Goal: Task Accomplishment & Management: Use online tool/utility

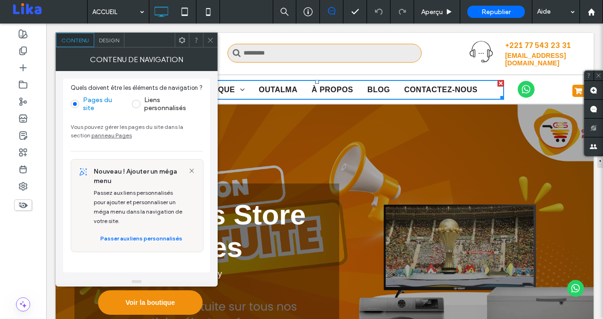
click at [210, 42] on icon at bounding box center [210, 40] width 7 height 7
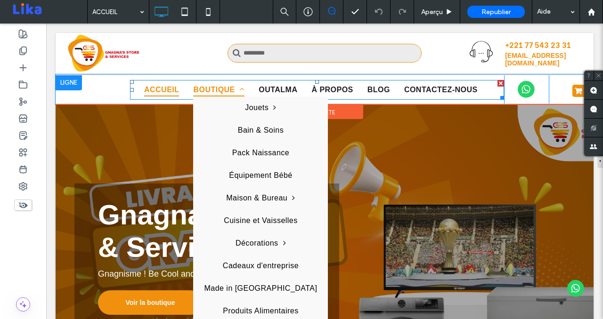
drag, startPoint x: 221, startPoint y: 95, endPoint x: 257, endPoint y: 66, distance: 45.9
click at [221, 95] on span "BOUTIQUE" at bounding box center [218, 89] width 51 height 13
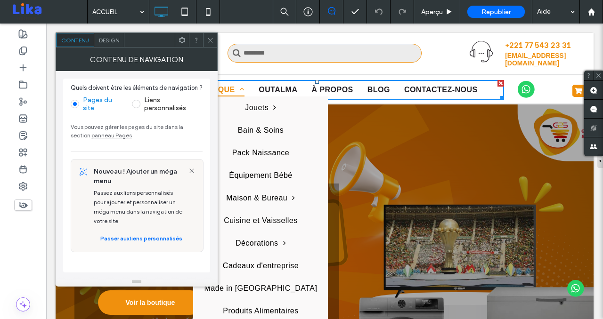
click at [219, 89] on span "BOUTIQUE" at bounding box center [218, 89] width 51 height 13
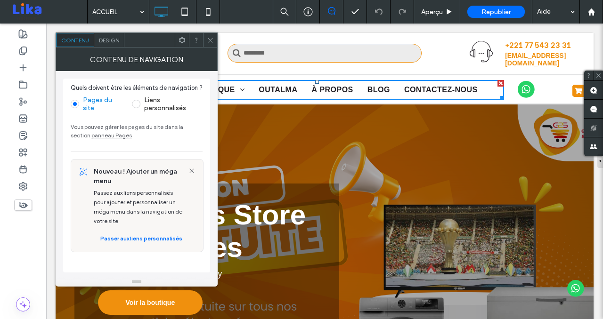
click at [211, 40] on icon at bounding box center [210, 40] width 7 height 7
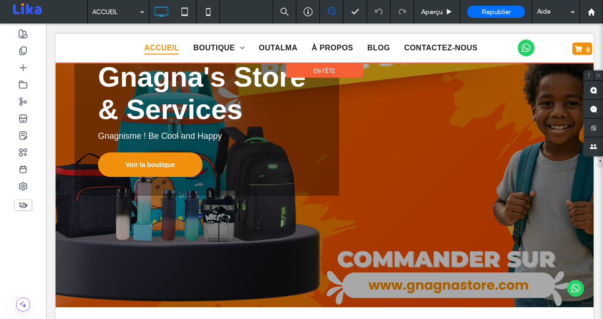
click at [215, 50] on div at bounding box center [325, 48] width 538 height 30
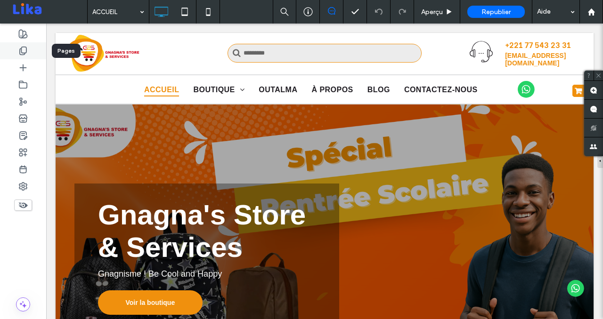
click at [29, 55] on div at bounding box center [23, 50] width 46 height 17
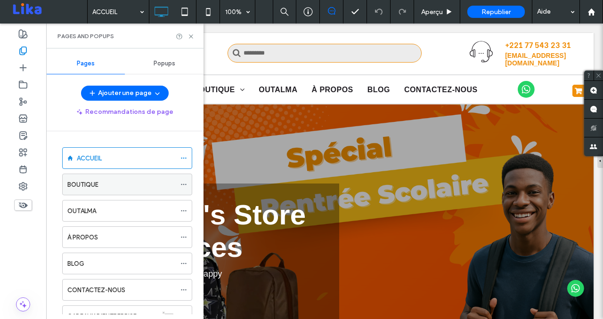
scroll to position [36, 0]
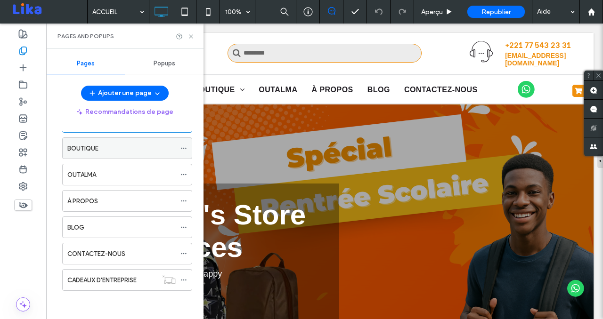
click at [119, 142] on div "BOUTIQUE" at bounding box center [121, 148] width 108 height 21
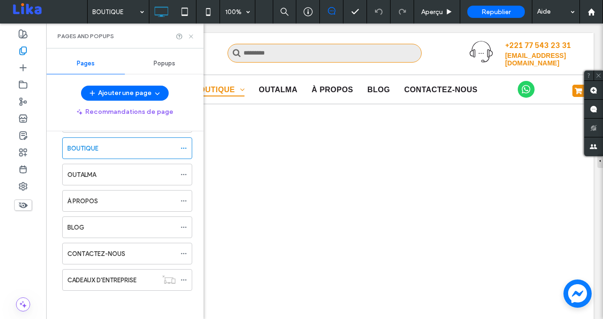
select select "**********"
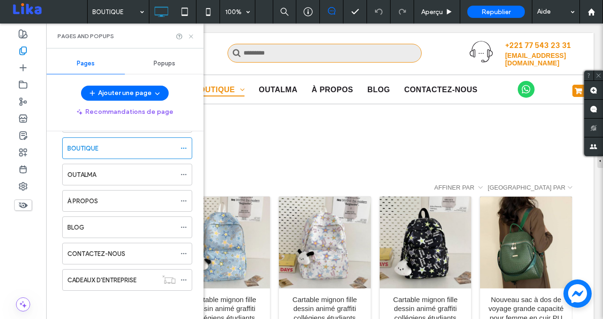
click at [193, 34] on icon at bounding box center [190, 36] width 7 height 7
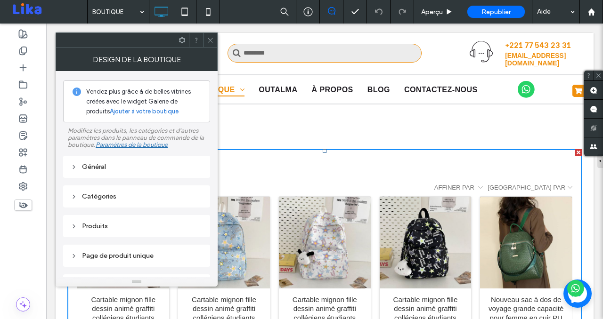
click at [113, 171] on div "Général" at bounding box center [137, 167] width 132 height 8
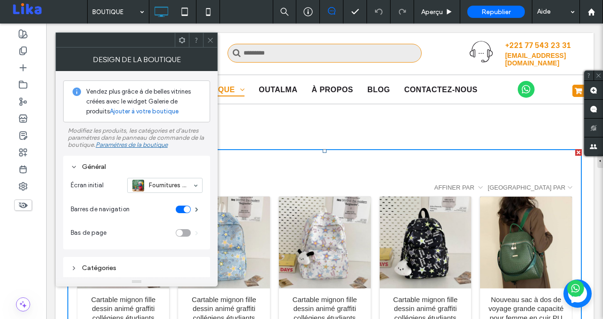
click at [191, 186] on div "Fournitures scolaires" at bounding box center [164, 185] width 75 height 15
click at [173, 192] on div at bounding box center [165, 185] width 74 height 14
click at [212, 42] on icon at bounding box center [210, 40] width 7 height 7
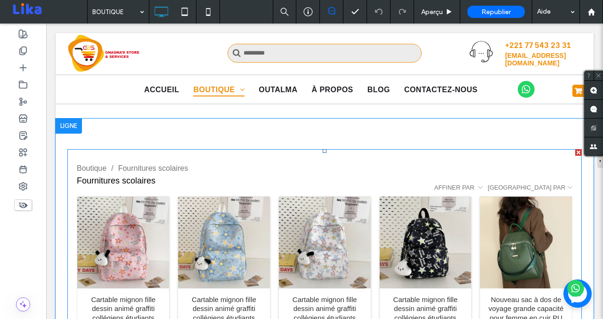
scroll to position [179, 0]
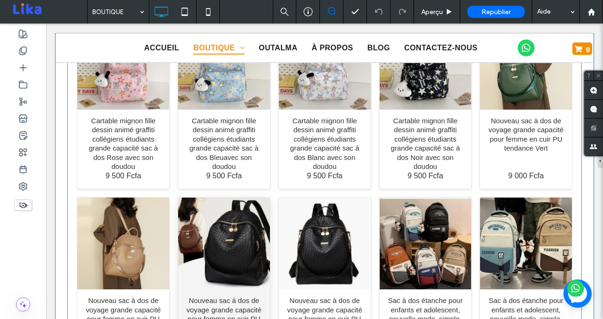
click at [266, 249] on div "Nouveau sac à dos de voyage grande capacité pour femme en cuir PU tendance Marr…" at bounding box center [224, 244] width 92 height 92
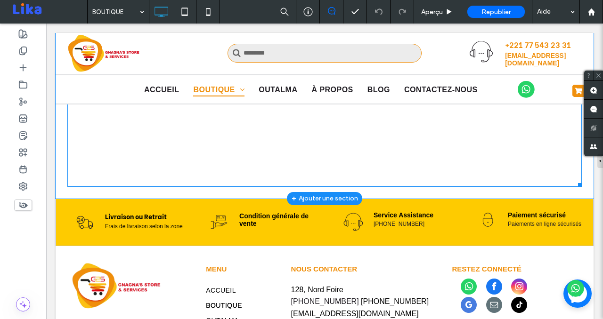
scroll to position [0, 0]
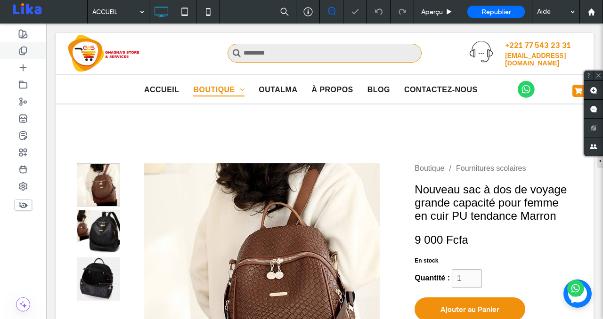
click at [27, 56] on div at bounding box center [23, 50] width 46 height 17
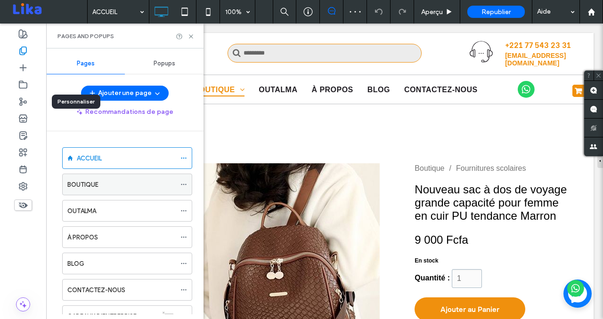
click at [113, 180] on div "BOUTIQUE" at bounding box center [121, 185] width 108 height 10
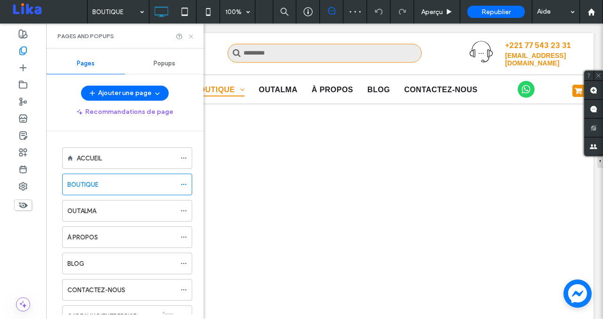
select select "**********"
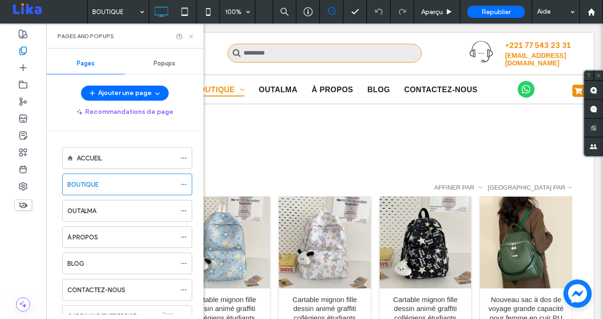
click at [192, 36] on icon at bounding box center [190, 36] width 7 height 7
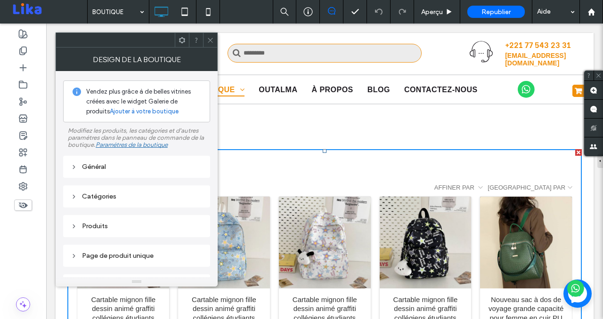
click at [103, 170] on div "Général" at bounding box center [137, 167] width 132 height 8
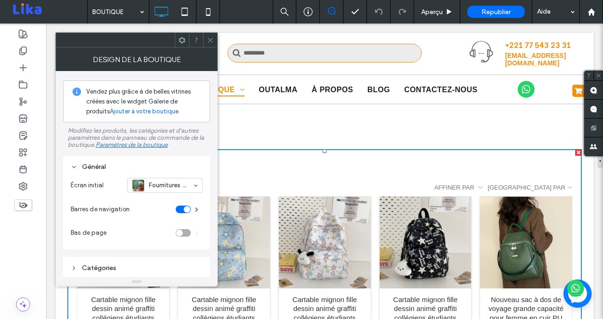
click at [190, 190] on div "Fournitures scolaires" at bounding box center [164, 185] width 75 height 15
click at [177, 188] on input at bounding box center [162, 185] width 60 height 7
click at [209, 41] on use at bounding box center [210, 40] width 5 height 5
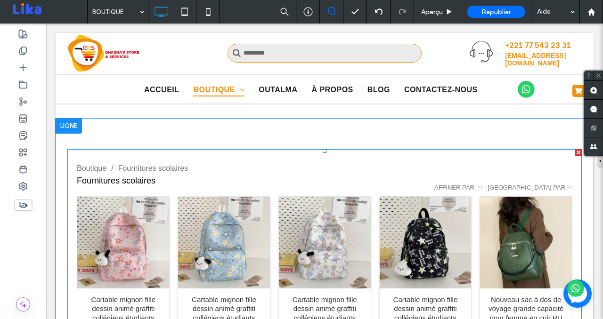
click at [270, 263] on div "Cartable mignon fille dessin animé graffiti collégiens étudiants grande capacit…" at bounding box center [224, 283] width 101 height 180
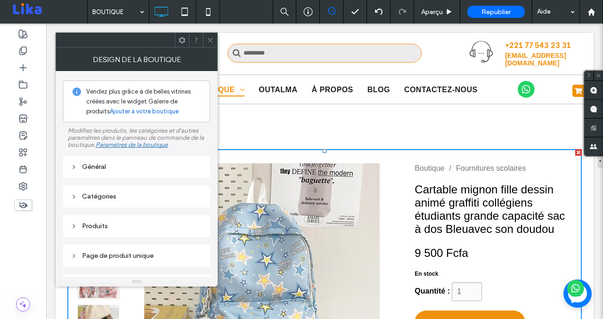
click at [111, 167] on div "Général" at bounding box center [137, 167] width 132 height 8
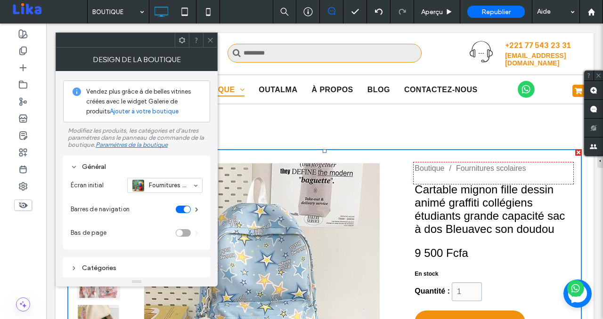
select select "**********"
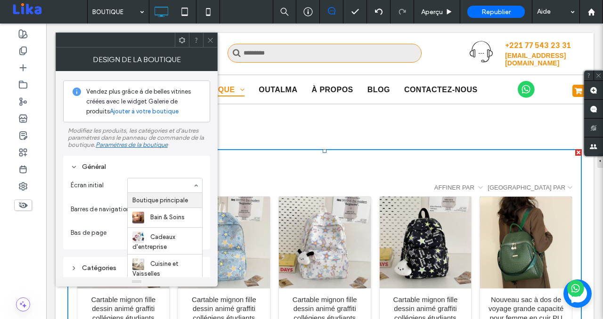
click at [192, 186] on div "Boutique principale Bain & Soins Cadeaux d'entreprise Cuisine et Vaisselles Déc…" at bounding box center [164, 185] width 75 height 15
click at [108, 215] on label "Barres de navigation" at bounding box center [123, 209] width 105 height 19
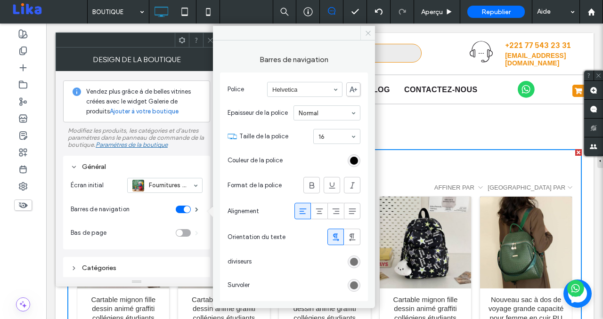
click at [364, 34] on icon at bounding box center [367, 33] width 7 height 7
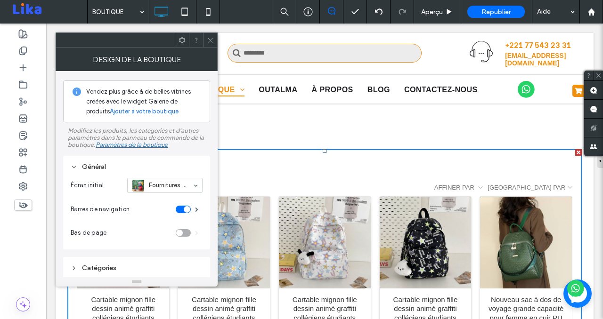
click at [207, 34] on span at bounding box center [210, 40] width 7 height 14
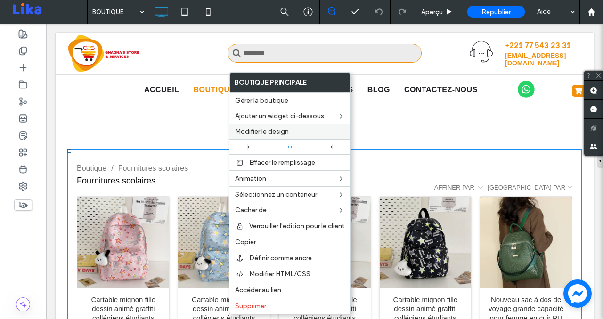
click at [263, 127] on div "Modifier le design" at bounding box center [289, 132] width 121 height 16
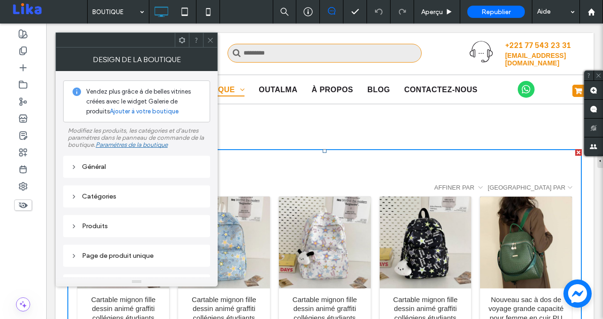
click at [168, 173] on div "Général" at bounding box center [137, 167] width 132 height 13
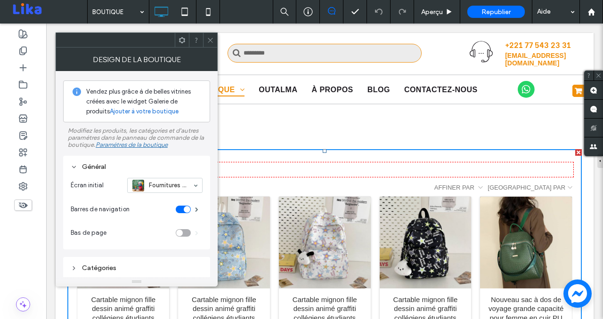
click at [186, 213] on div "toggle" at bounding box center [187, 209] width 7 height 7
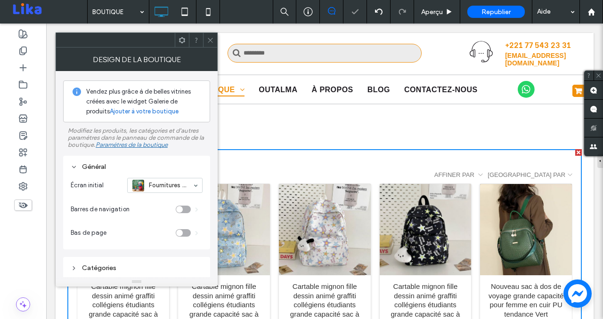
click at [186, 213] on div "toggle" at bounding box center [183, 210] width 15 height 8
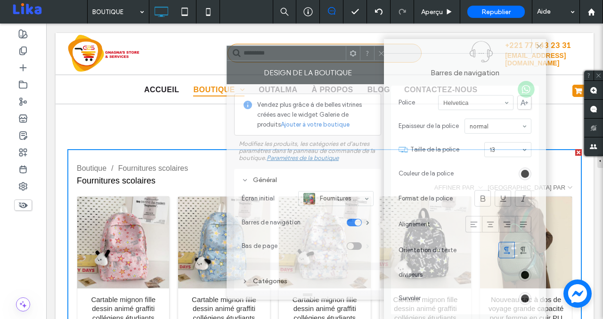
drag, startPoint x: 151, startPoint y: 42, endPoint x: 322, endPoint y: 56, distance: 171.4
click at [322, 56] on div at bounding box center [286, 53] width 119 height 14
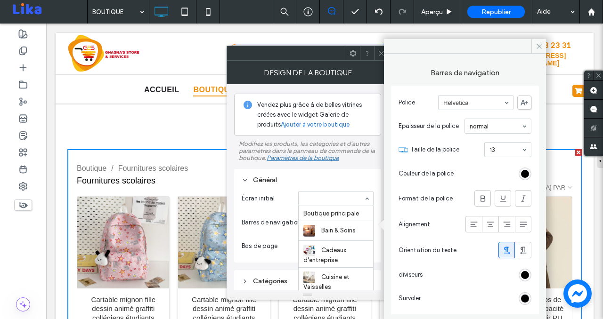
scroll to position [199, 0]
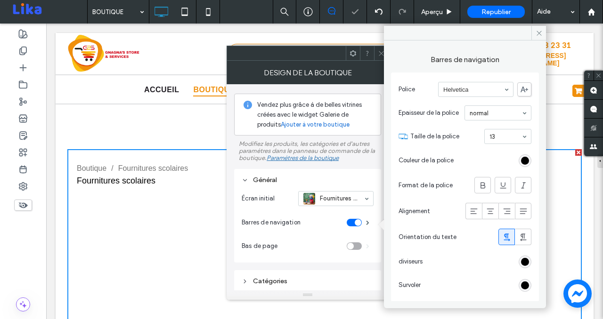
select select "**********"
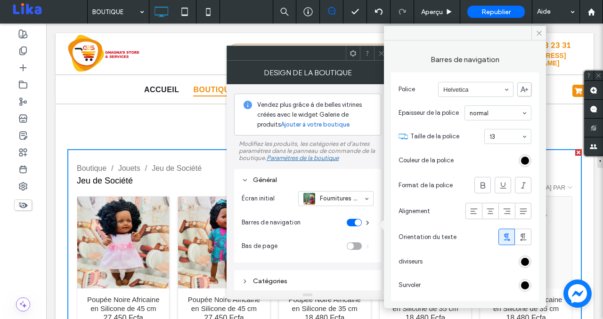
click at [340, 202] on input at bounding box center [333, 198] width 60 height 7
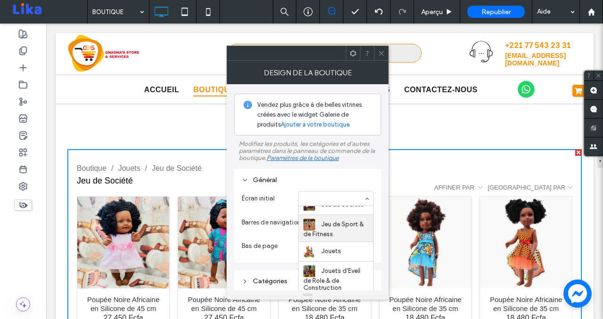
scroll to position [0, 0]
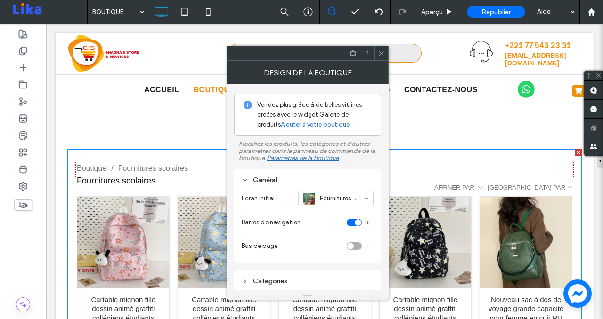
select select "**********"
click at [381, 52] on icon at bounding box center [381, 53] width 7 height 7
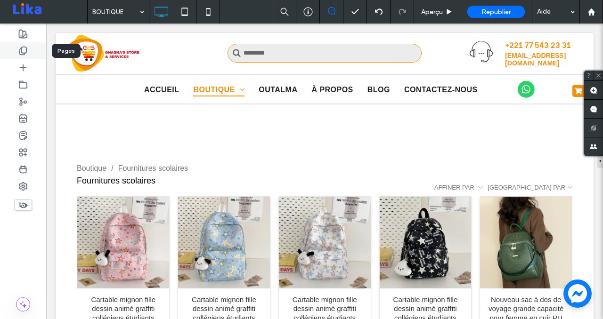
drag, startPoint x: 20, startPoint y: 56, endPoint x: 37, endPoint y: 160, distance: 105.4
click at [20, 56] on div at bounding box center [23, 50] width 46 height 17
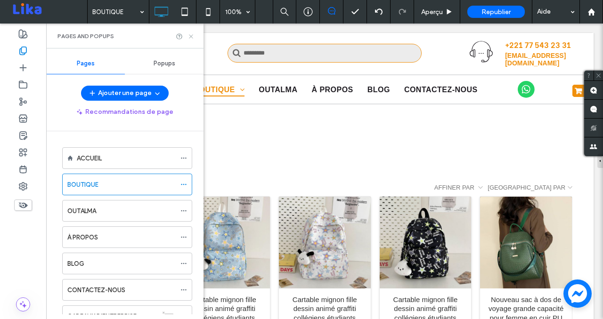
click at [190, 36] on use at bounding box center [191, 36] width 4 height 4
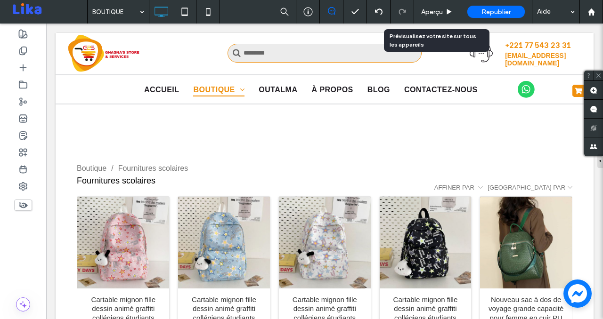
click at [441, 16] on div "Aperçu" at bounding box center [437, 12] width 46 height 24
click at [436, 9] on span "Aperçu" at bounding box center [432, 12] width 22 height 8
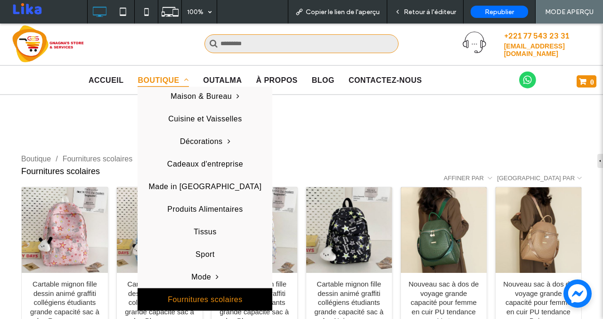
click at [196, 304] on span "Fournitures scolaires" at bounding box center [205, 299] width 75 height 8
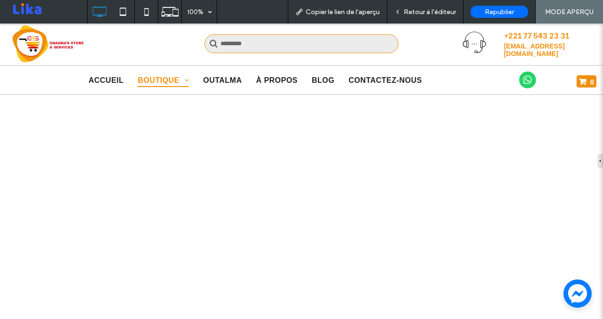
select select "**********"
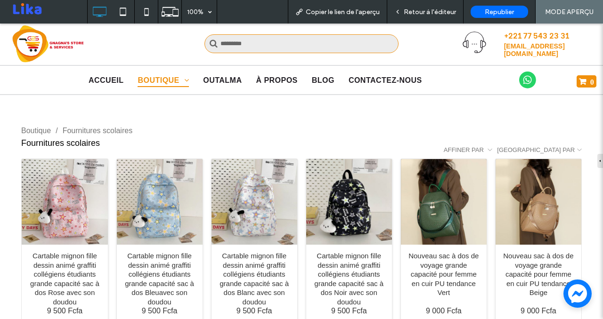
click at [414, 11] on span "Retour à l'éditeur" at bounding box center [430, 12] width 52 height 8
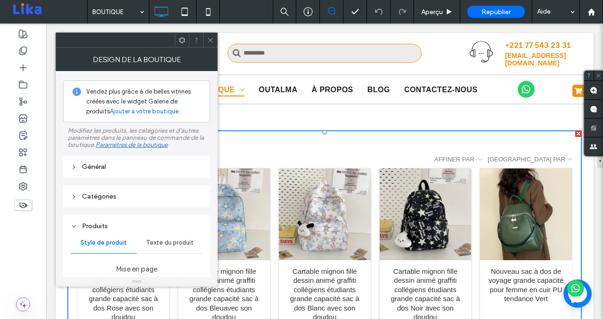
click at [156, 166] on div "Général" at bounding box center [137, 167] width 132 height 8
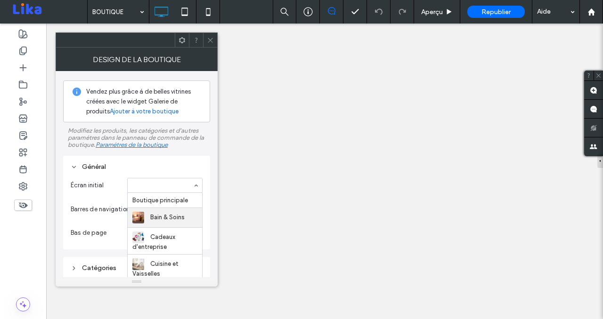
select select "**********"
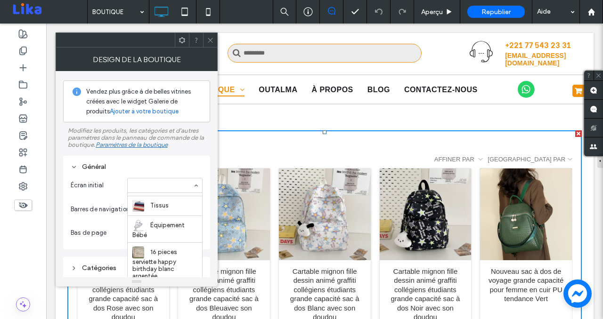
scroll to position [1119, 0]
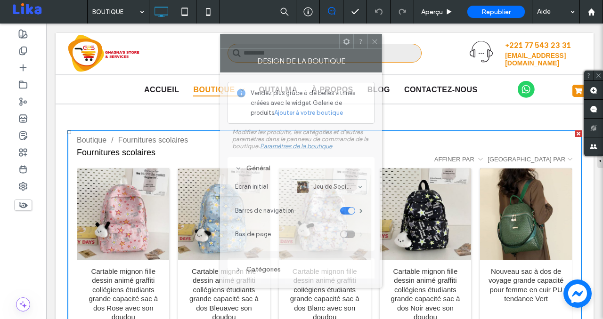
drag, startPoint x: 295, startPoint y: 44, endPoint x: 301, endPoint y: 44, distance: 6.1
click at [301, 44] on div at bounding box center [279, 41] width 119 height 14
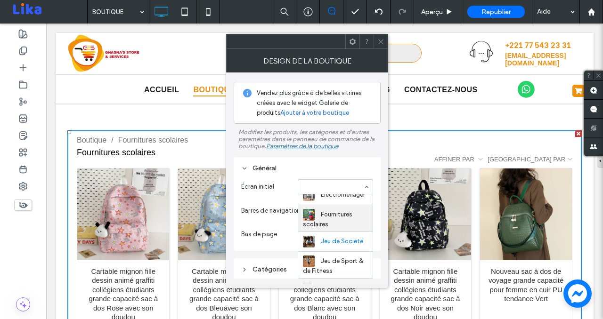
scroll to position [181, 0]
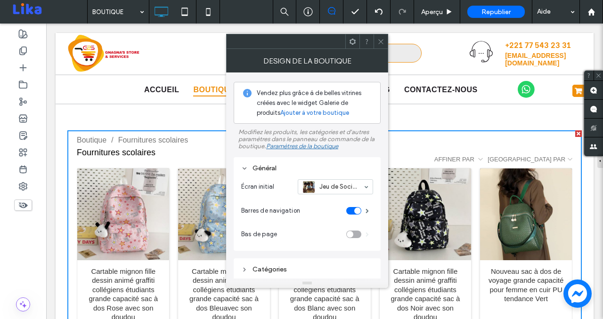
click at [382, 45] on icon at bounding box center [380, 41] width 7 height 7
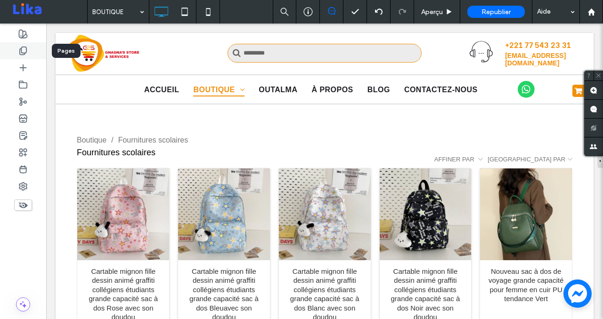
drag, startPoint x: 31, startPoint y: 49, endPoint x: 24, endPoint y: 56, distance: 9.3
click at [31, 49] on div at bounding box center [23, 50] width 46 height 17
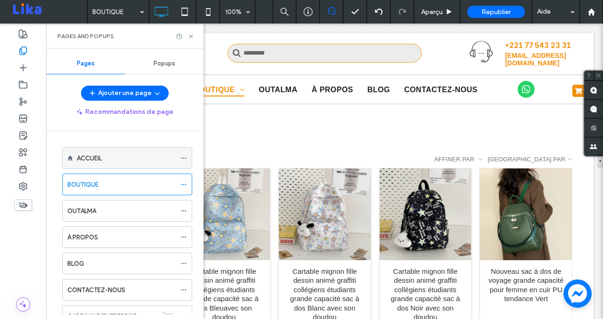
click at [120, 153] on div "ACCUEIL" at bounding box center [126, 158] width 99 height 21
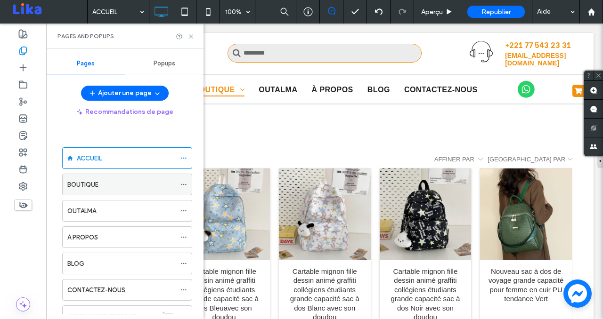
click at [117, 180] on div "BOUTIQUE" at bounding box center [121, 185] width 108 height 10
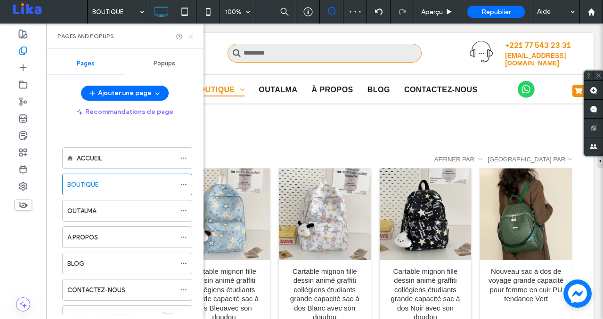
click at [189, 39] on icon at bounding box center [190, 36] width 7 height 7
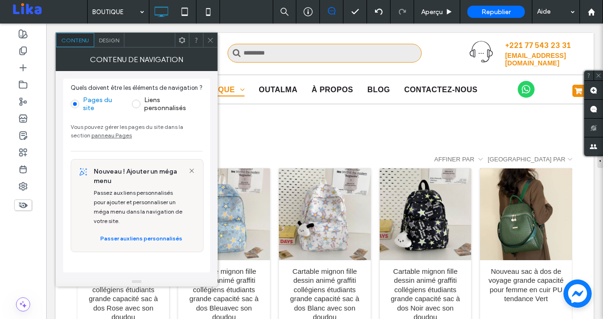
click at [210, 41] on icon at bounding box center [210, 40] width 7 height 7
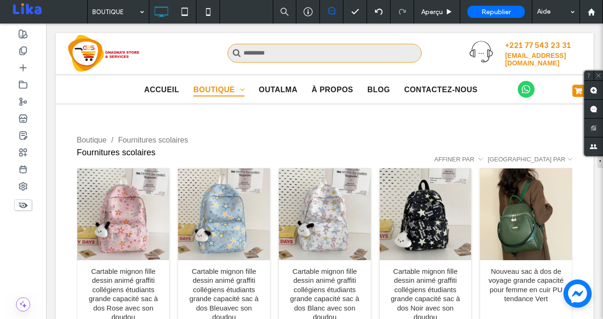
click at [431, 14] on span "Aperçu" at bounding box center [432, 12] width 22 height 8
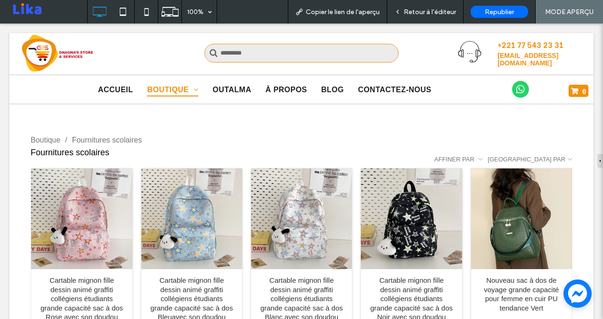
click at [427, 10] on span "Retour à l'éditeur" at bounding box center [430, 12] width 52 height 8
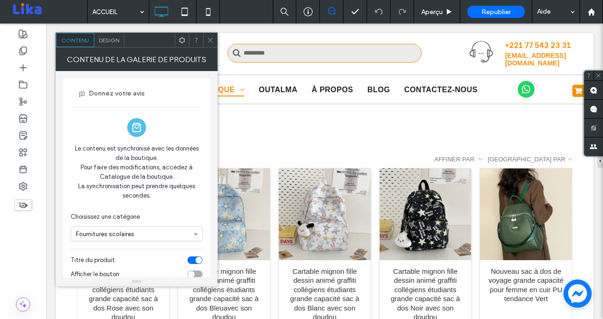
click at [211, 40] on icon at bounding box center [210, 40] width 7 height 7
click at [207, 41] on icon at bounding box center [210, 40] width 7 height 7
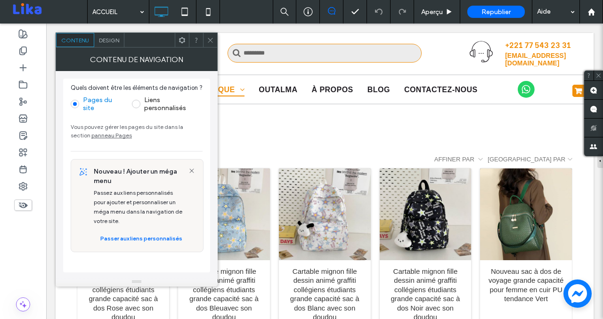
click at [213, 39] on icon at bounding box center [210, 40] width 7 height 7
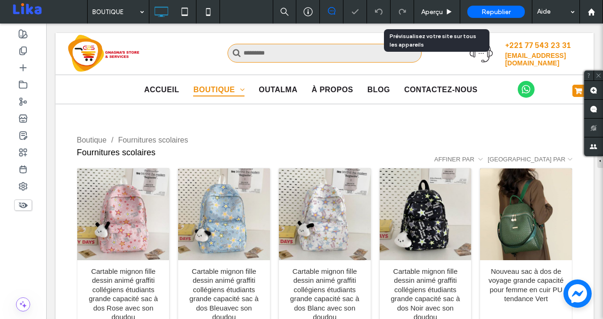
click at [425, 16] on div "Aperçu" at bounding box center [437, 12] width 46 height 24
click at [429, 9] on span "Aperçu" at bounding box center [432, 12] width 22 height 8
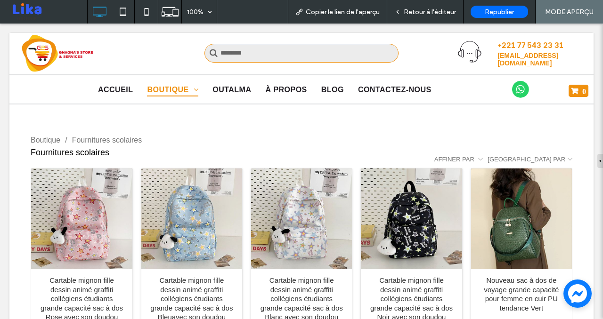
click at [435, 10] on span "Retour à l'éditeur" at bounding box center [430, 12] width 52 height 8
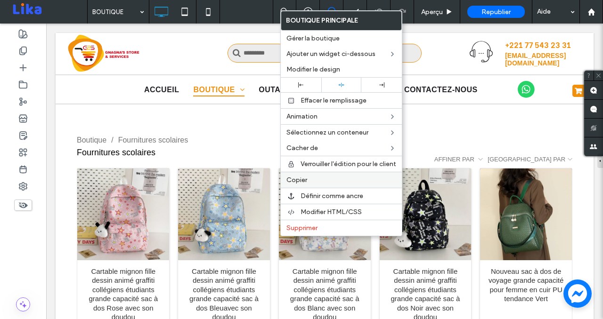
click at [299, 181] on span "Copier" at bounding box center [296, 180] width 21 height 8
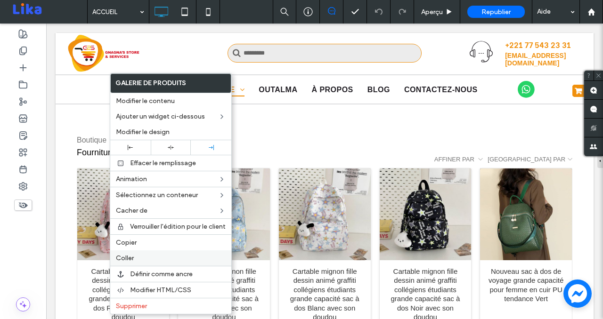
click at [139, 254] on label "Coller" at bounding box center [171, 258] width 110 height 8
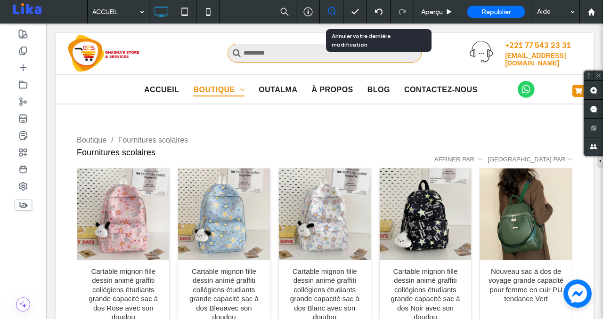
click at [377, 10] on icon at bounding box center [379, 12] width 8 height 8
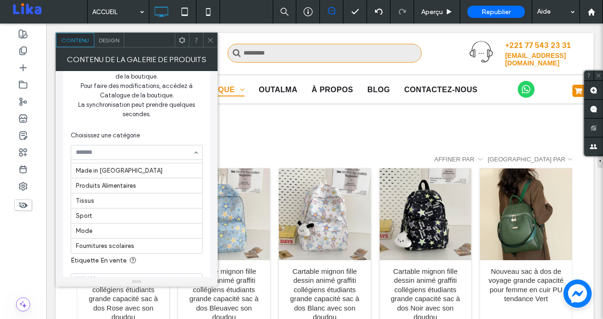
scroll to position [364, 0]
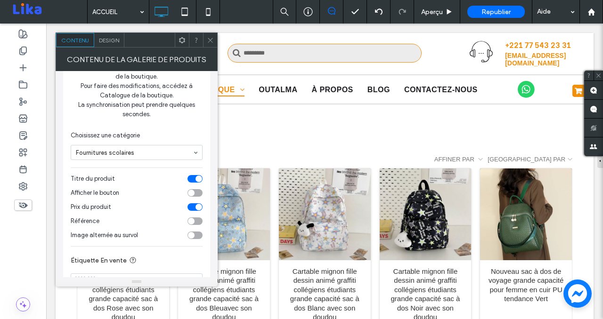
click at [194, 179] on div "toggle" at bounding box center [194, 179] width 15 height 8
click at [197, 196] on div "toggle" at bounding box center [194, 193] width 15 height 8
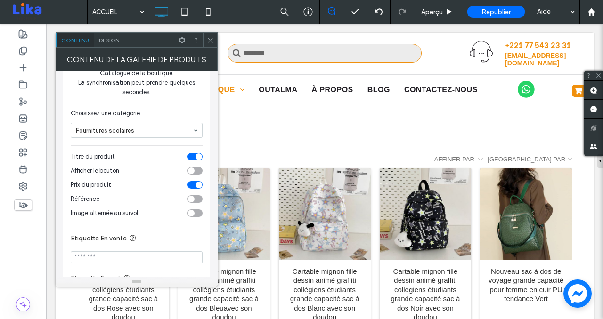
scroll to position [109, 0]
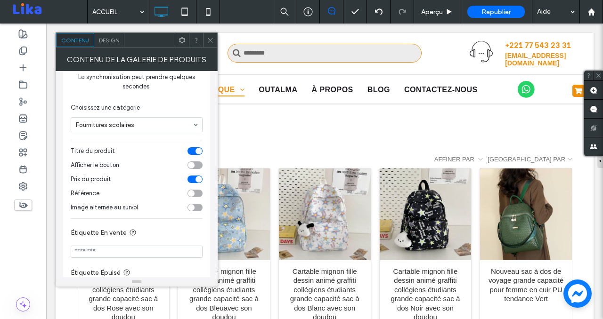
click at [194, 207] on div "toggle" at bounding box center [194, 208] width 15 height 8
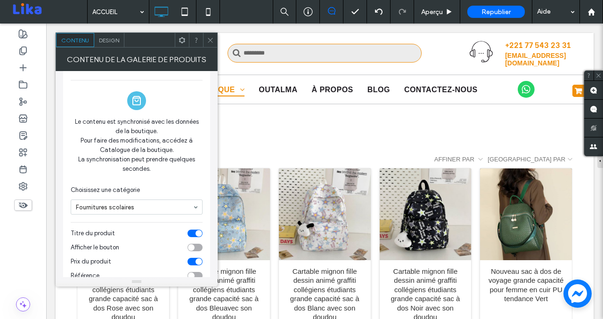
scroll to position [0, 0]
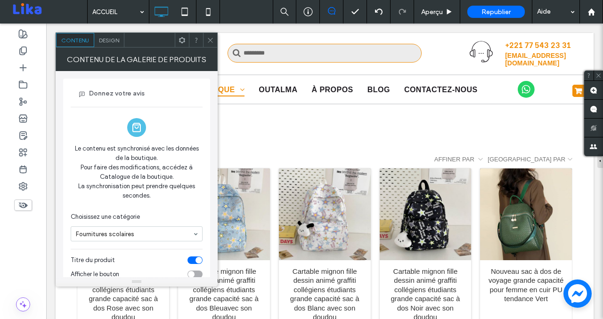
click at [209, 40] on icon at bounding box center [210, 40] width 7 height 7
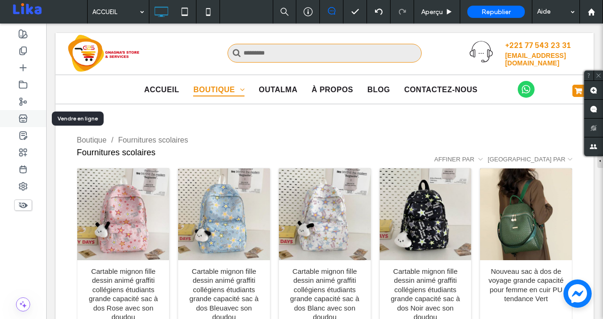
click at [28, 114] on div at bounding box center [23, 118] width 46 height 17
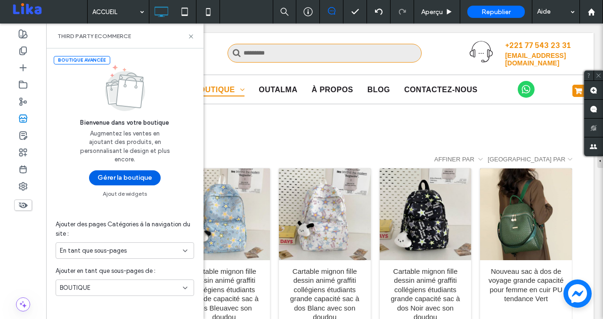
click at [130, 179] on button "Gérer la boutique" at bounding box center [125, 177] width 72 height 15
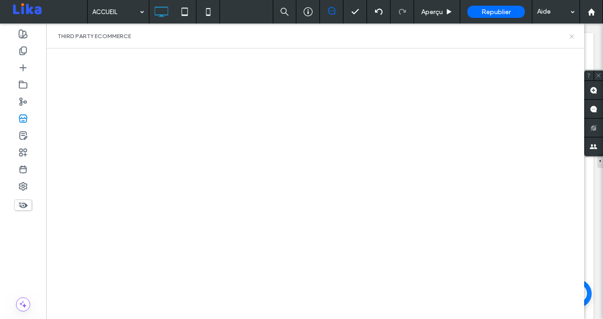
click at [574, 38] on icon at bounding box center [571, 36] width 7 height 7
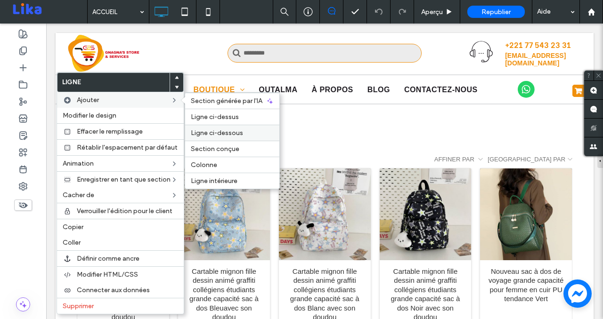
click at [236, 138] on div "Ligne ci-dessous" at bounding box center [232, 133] width 94 height 16
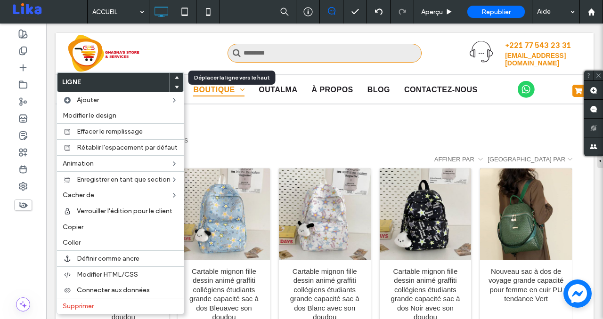
click at [176, 78] on use at bounding box center [177, 77] width 4 height 3
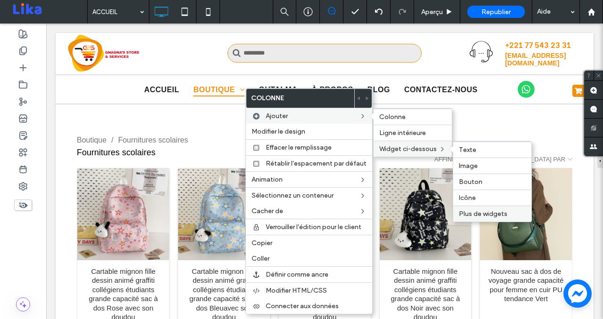
click at [469, 213] on span "Plus de widgets" at bounding box center [483, 214] width 49 height 8
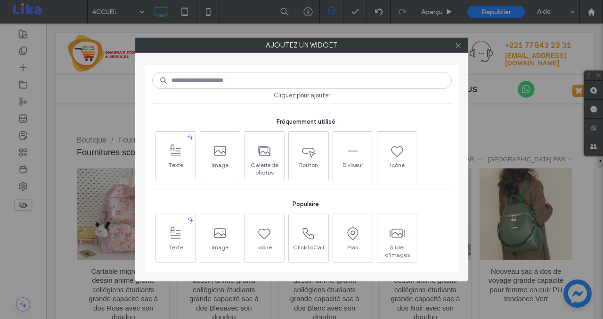
click at [243, 79] on input at bounding box center [301, 80] width 299 height 17
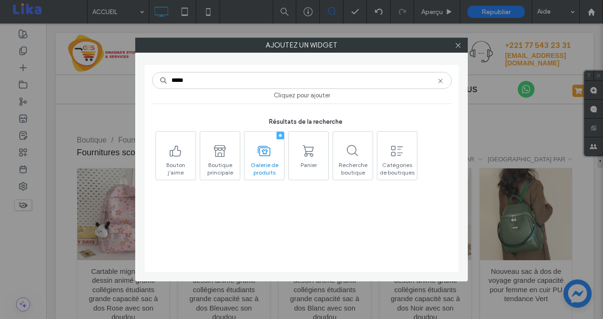
type input "*****"
click at [271, 172] on span "Galerie de produits" at bounding box center [264, 168] width 40 height 13
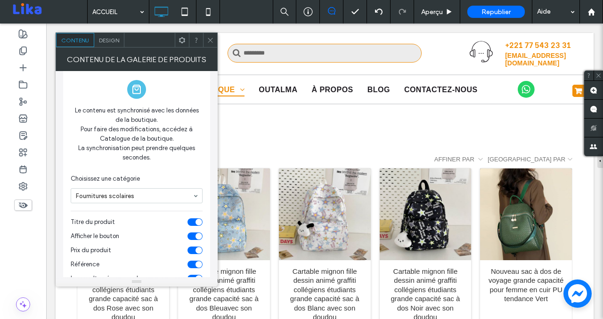
scroll to position [30, 0]
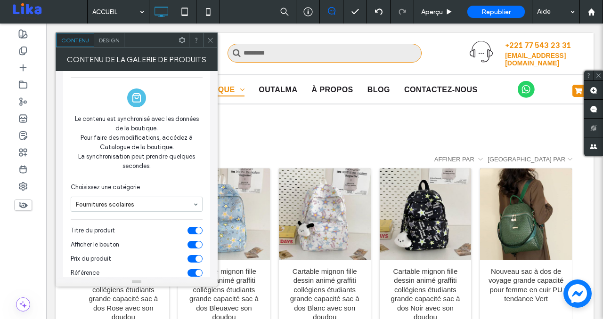
click at [209, 41] on icon at bounding box center [210, 40] width 7 height 7
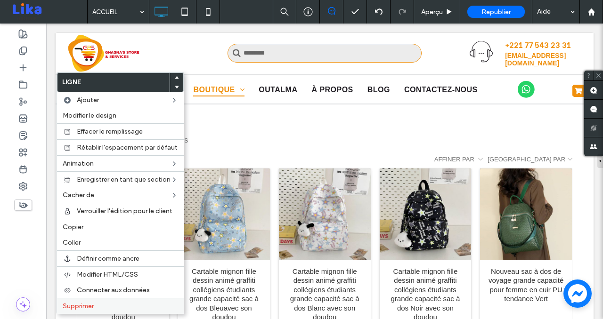
click at [101, 308] on label "Supprimer" at bounding box center [120, 306] width 115 height 8
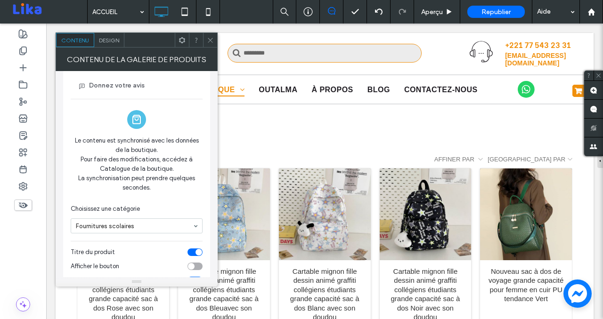
scroll to position [0, 0]
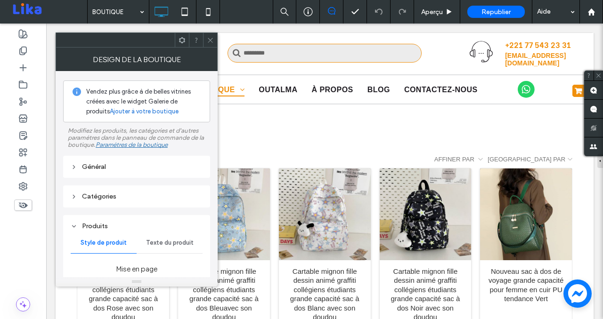
click at [174, 163] on div "Général" at bounding box center [137, 167] width 132 height 13
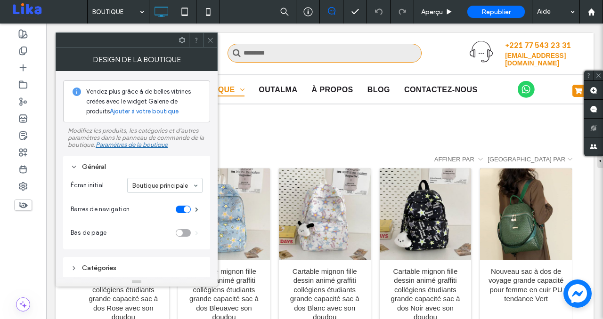
click at [207, 39] on icon at bounding box center [210, 40] width 7 height 7
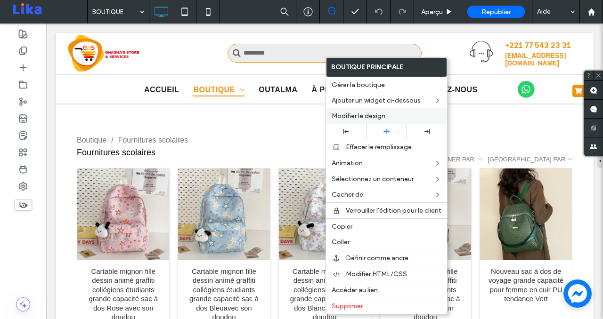
click at [347, 113] on span "Modifier le design" at bounding box center [359, 116] width 54 height 8
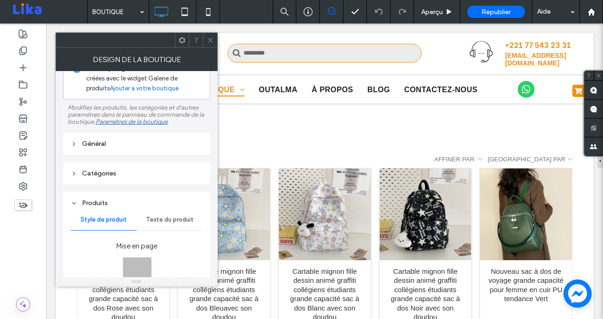
scroll to position [4, 0]
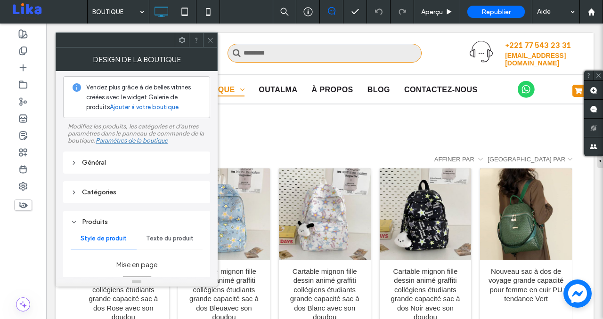
click at [162, 161] on div "Général" at bounding box center [137, 163] width 132 height 8
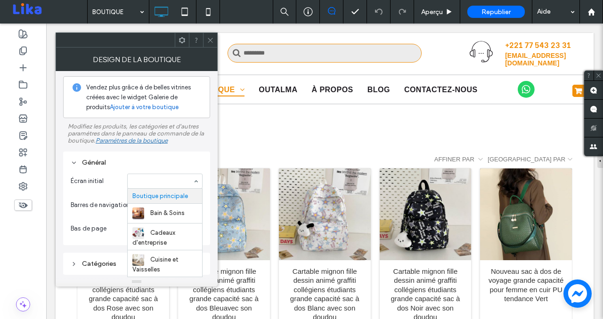
click at [184, 162] on div "Général" at bounding box center [137, 163] width 132 height 8
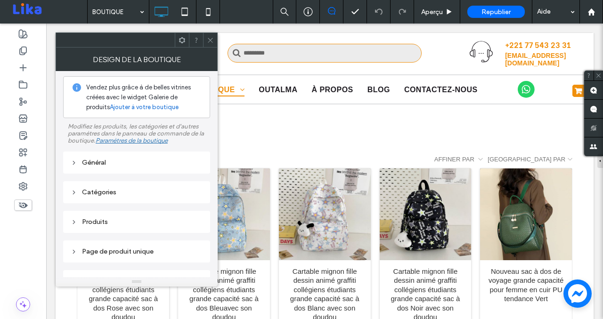
click at [212, 42] on icon at bounding box center [210, 40] width 7 height 7
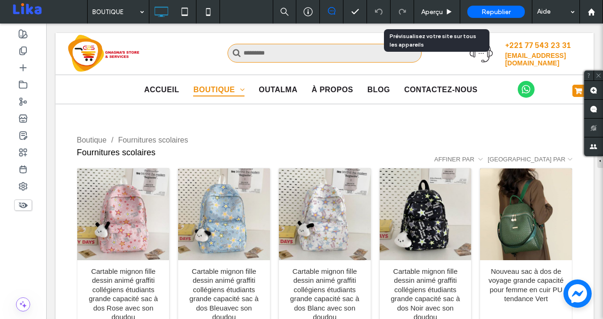
click at [437, 16] on div "Aperçu" at bounding box center [437, 12] width 46 height 24
click at [436, 15] on span "Aperçu" at bounding box center [432, 12] width 22 height 8
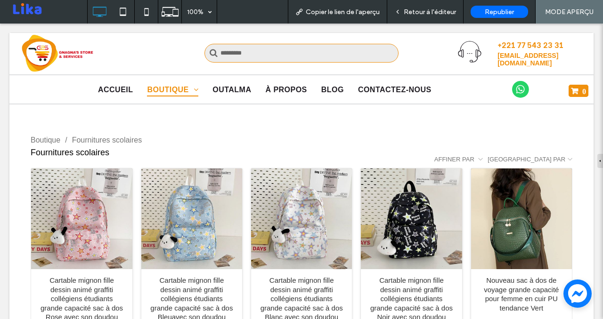
click at [438, 13] on span "Retour à l'éditeur" at bounding box center [430, 12] width 52 height 8
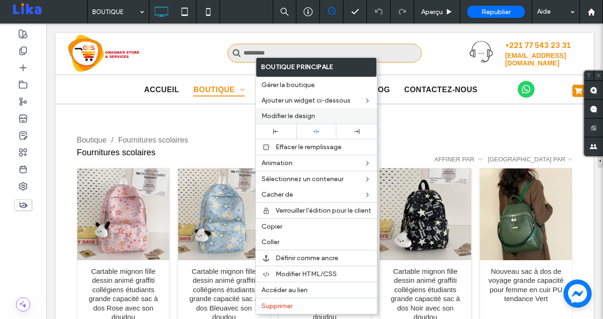
click at [308, 113] on span "Modifier le design" at bounding box center [288, 116] width 54 height 8
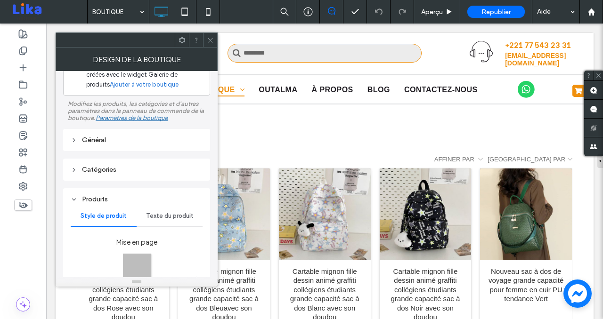
scroll to position [32, 0]
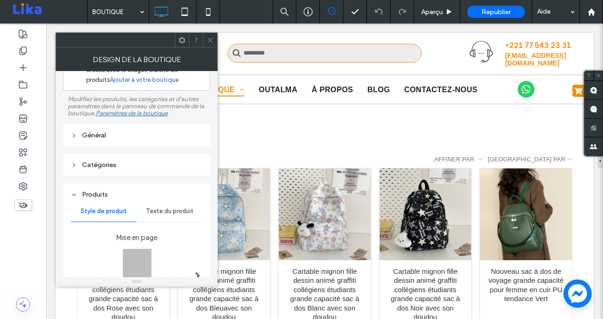
click at [92, 138] on div "Général" at bounding box center [137, 135] width 132 height 8
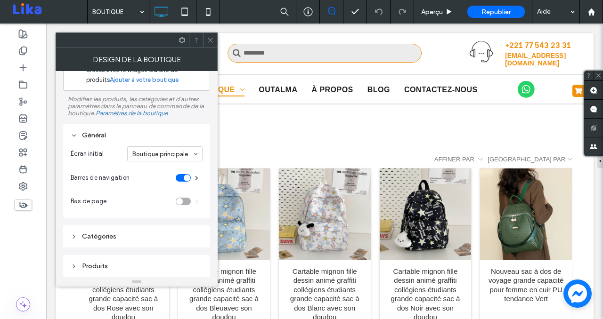
click at [180, 179] on div "toggle" at bounding box center [183, 178] width 15 height 8
click at [180, 179] on div "toggle" at bounding box center [179, 178] width 7 height 7
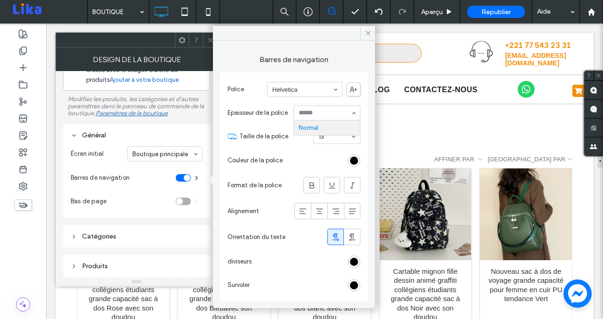
click at [207, 40] on icon at bounding box center [210, 40] width 7 height 7
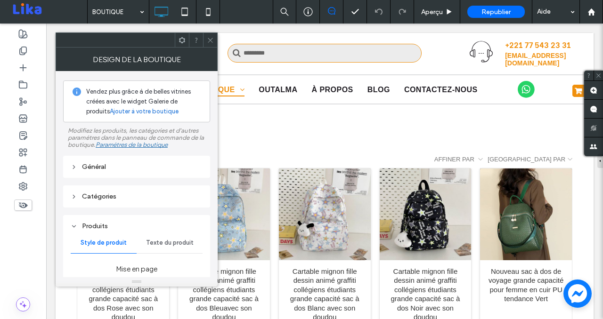
click at [128, 171] on div "Général" at bounding box center [137, 167] width 132 height 8
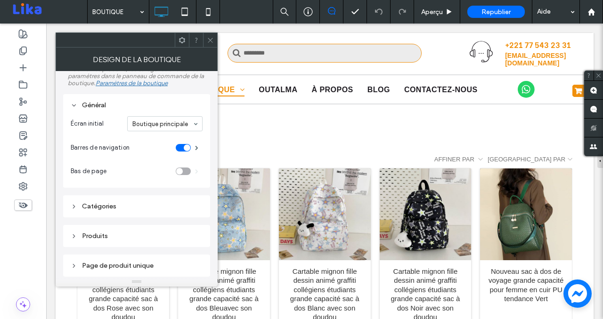
scroll to position [152, 0]
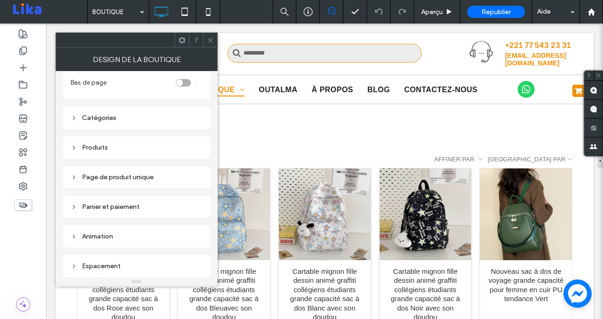
click at [100, 117] on div "Catégories" at bounding box center [137, 118] width 132 height 8
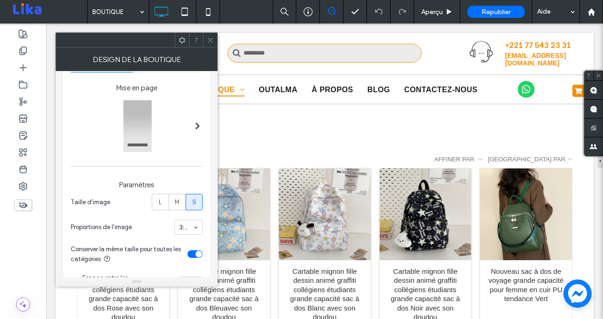
scroll to position [80, 0]
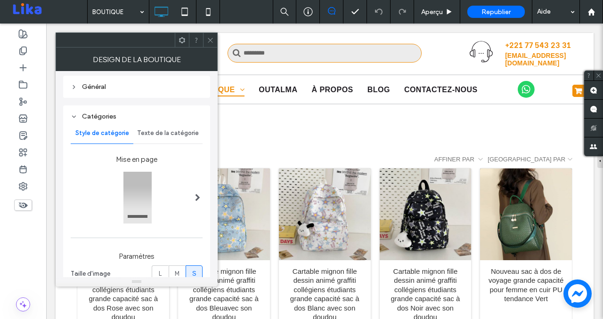
click at [180, 196] on div at bounding box center [137, 198] width 133 height 58
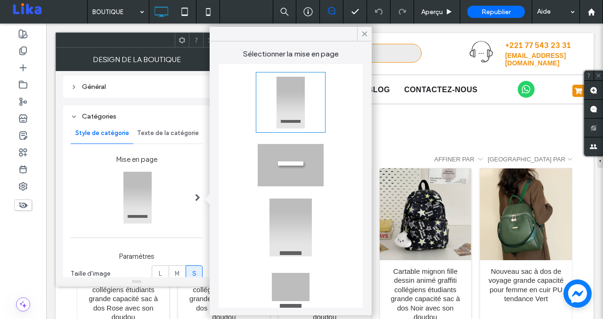
click at [284, 168] on div at bounding box center [290, 165] width 67 height 58
type input "*"
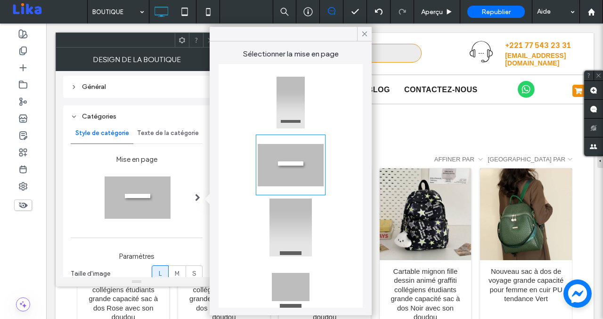
click at [292, 223] on div at bounding box center [290, 228] width 67 height 58
type input "**"
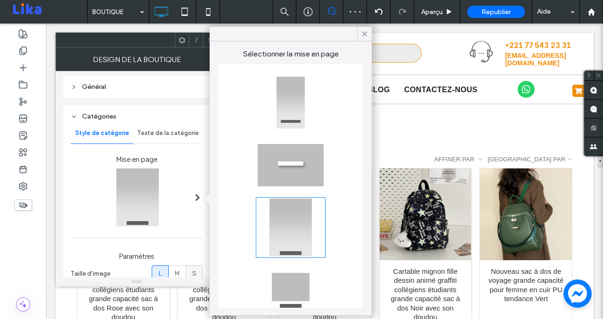
click at [194, 273] on span "S" at bounding box center [194, 273] width 4 height 9
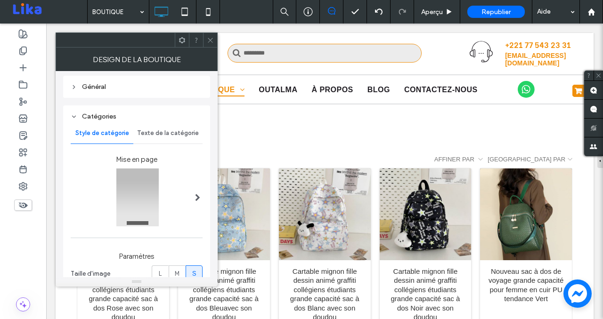
click at [186, 209] on div at bounding box center [137, 198] width 133 height 58
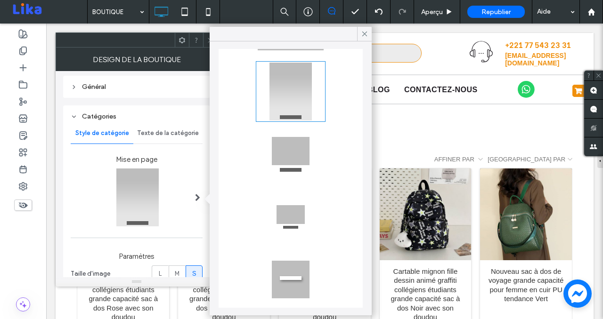
scroll to position [140, 0]
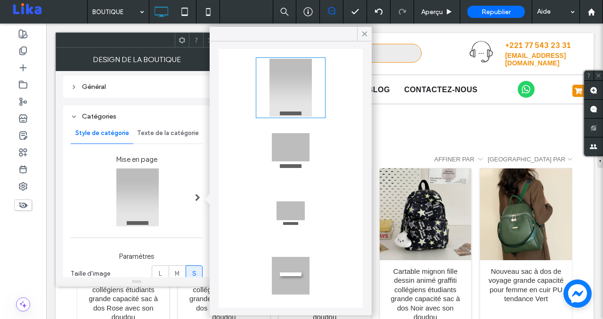
click at [290, 147] on div at bounding box center [290, 150] width 67 height 58
type input "*"
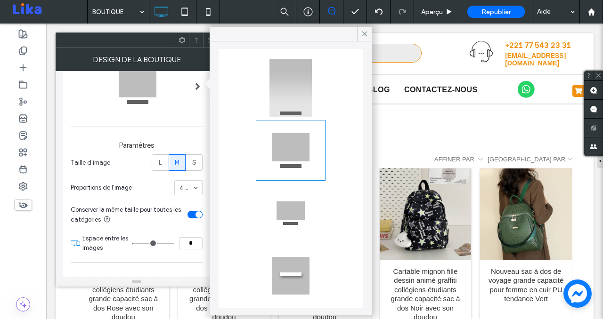
scroll to position [197, 0]
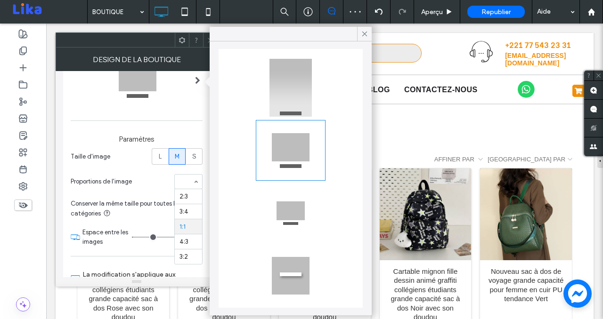
click at [181, 185] on input at bounding box center [185, 181] width 13 height 7
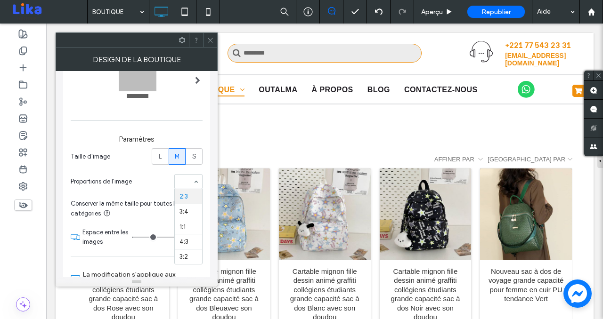
click at [194, 180] on div "2:3 3:4 1:1 4:3 3:2" at bounding box center [188, 181] width 28 height 15
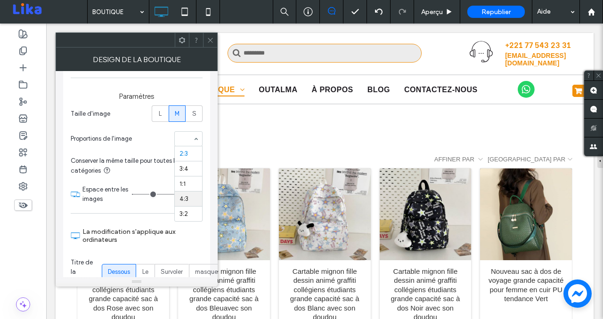
scroll to position [241, 0]
click at [192, 142] on div "4:3" at bounding box center [188, 137] width 28 height 15
click at [151, 172] on div "Conserver la même taille pour toutes les catégories" at bounding box center [127, 165] width 113 height 20
type input "**"
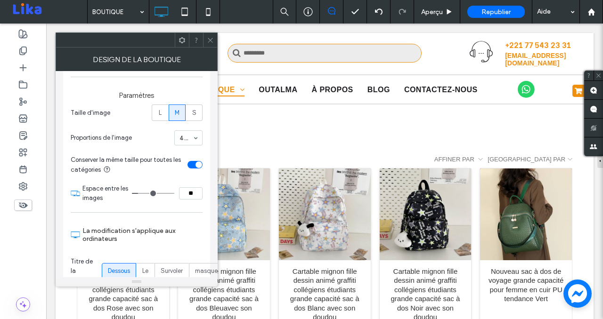
type input "**"
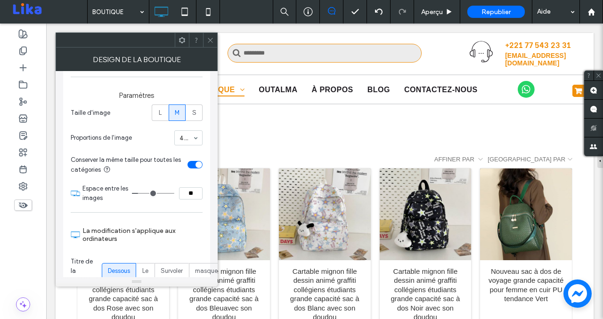
type input "**"
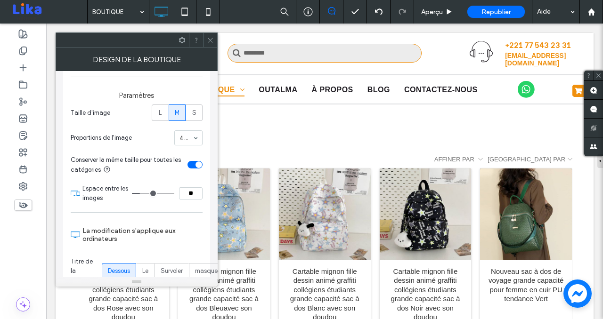
type input "**"
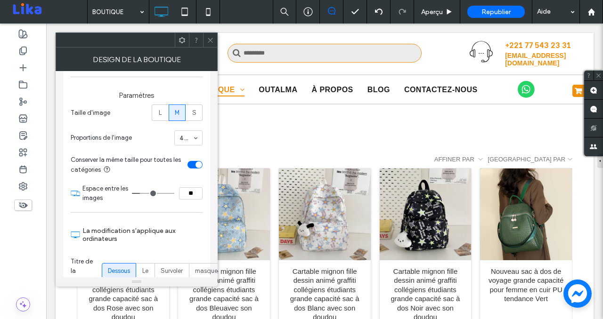
type input "**"
drag, startPoint x: 138, startPoint y: 192, endPoint x: 144, endPoint y: 193, distance: 6.2
click at [144, 193] on input "range" at bounding box center [153, 193] width 42 height 1
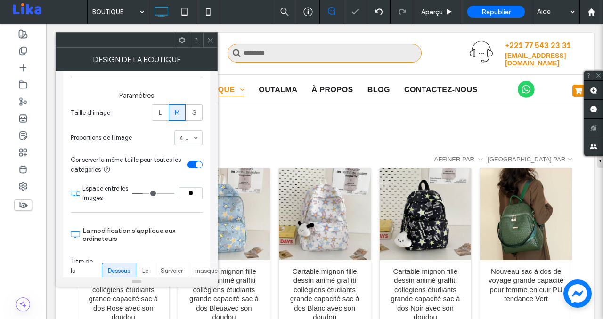
type input "**"
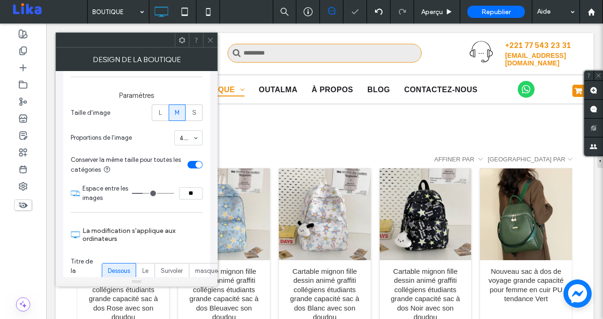
type input "**"
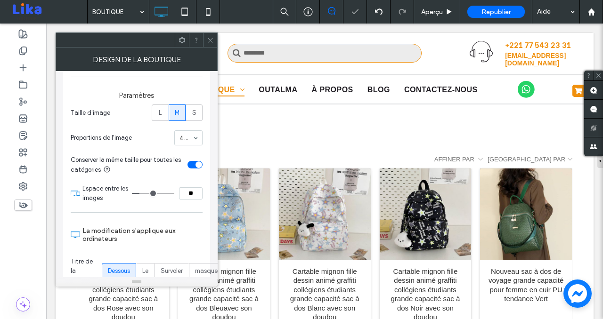
type input "**"
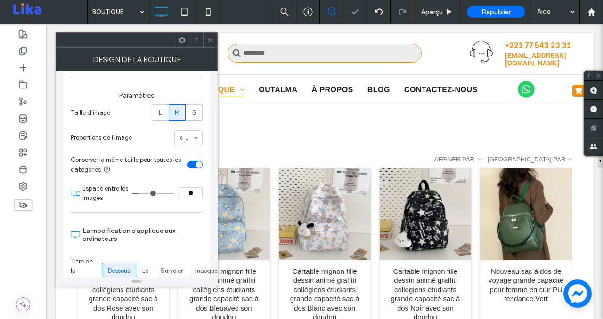
type input "**"
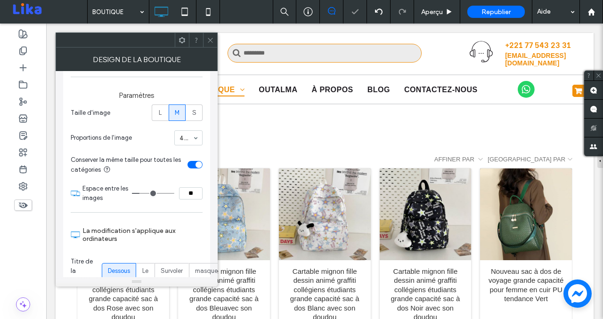
type input "**"
click at [140, 193] on input "range" at bounding box center [153, 193] width 42 height 1
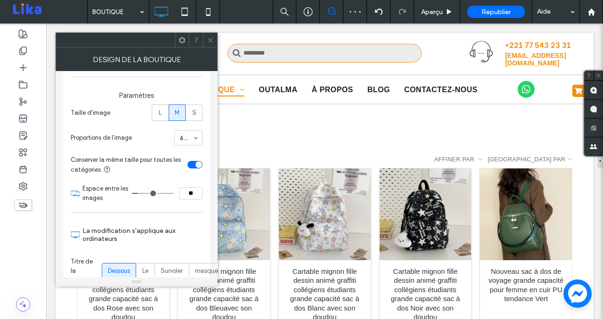
type input "**"
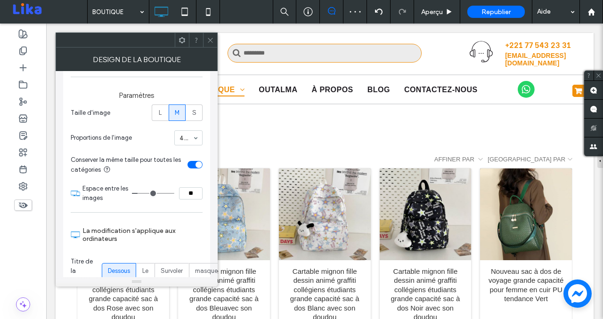
type input "**"
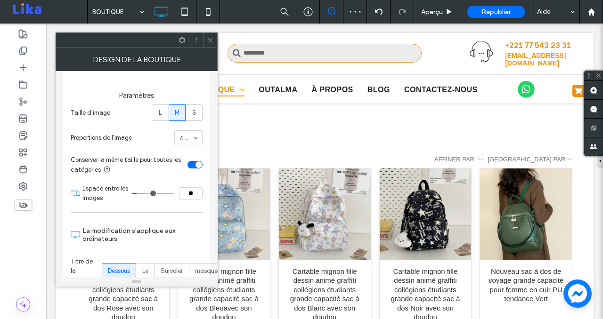
type input "**"
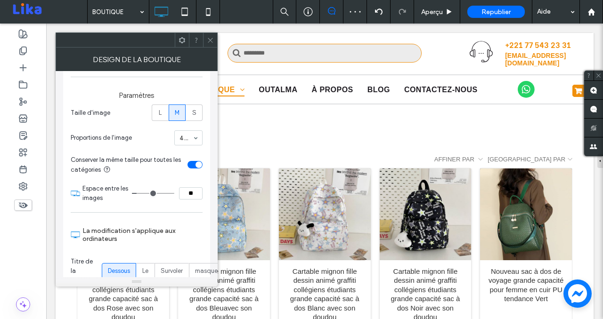
click at [139, 193] on input "range" at bounding box center [153, 193] width 42 height 1
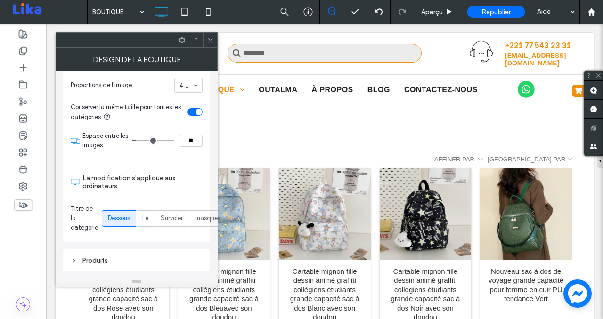
scroll to position [294, 0]
click at [151, 222] on label "Le" at bounding box center [145, 218] width 18 height 16
click at [163, 223] on span "Survoler" at bounding box center [172, 217] width 22 height 9
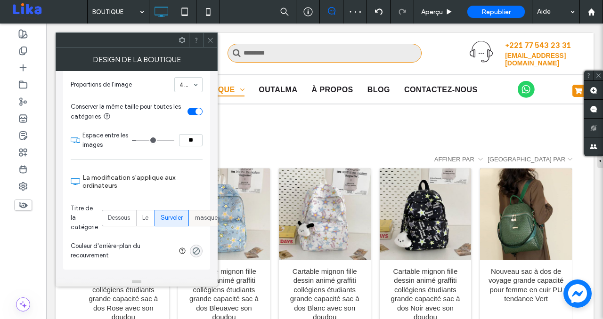
click at [204, 220] on span "masquer" at bounding box center [207, 217] width 24 height 9
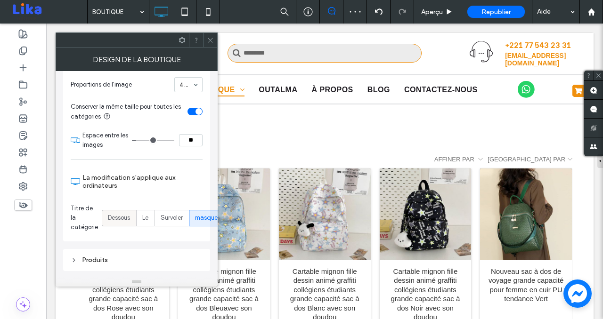
click at [121, 222] on span "Dessous" at bounding box center [119, 217] width 22 height 9
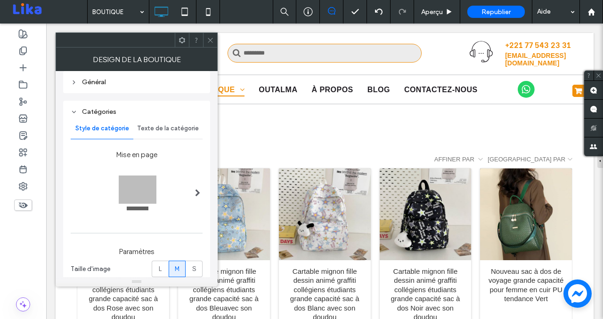
scroll to position [82, 0]
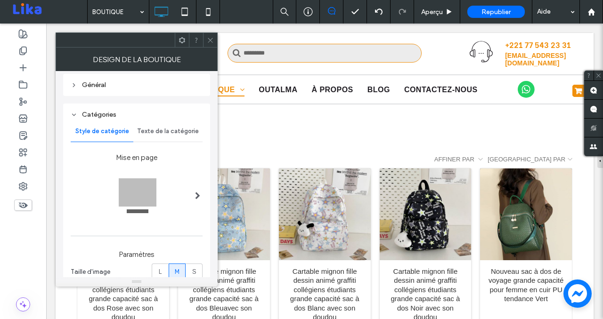
click at [169, 133] on span "Texte de la catégorie" at bounding box center [168, 132] width 62 height 8
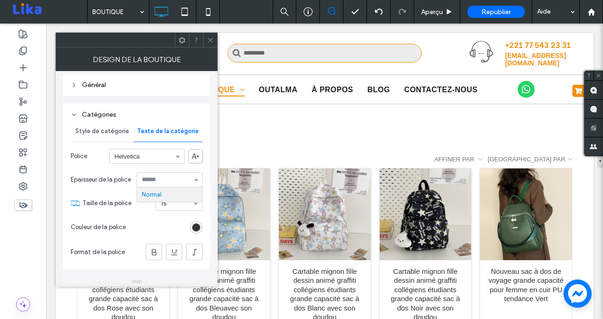
click at [137, 221] on section "Couleur de la police" at bounding box center [137, 228] width 132 height 24
click at [155, 257] on icon at bounding box center [153, 252] width 9 height 9
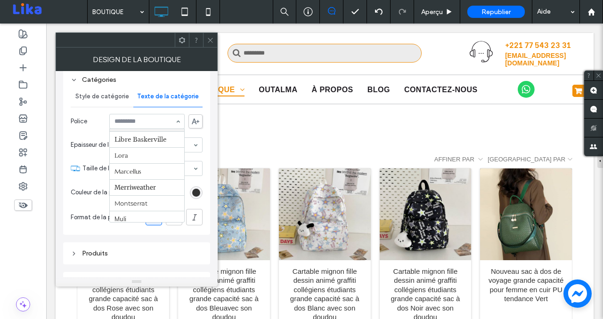
scroll to position [449, 0]
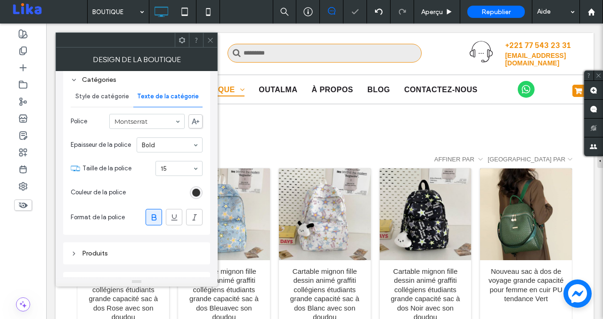
click at [140, 125] on input at bounding box center [144, 121] width 60 height 7
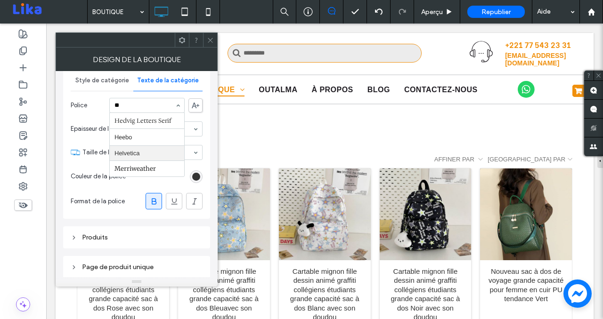
scroll to position [124, 0]
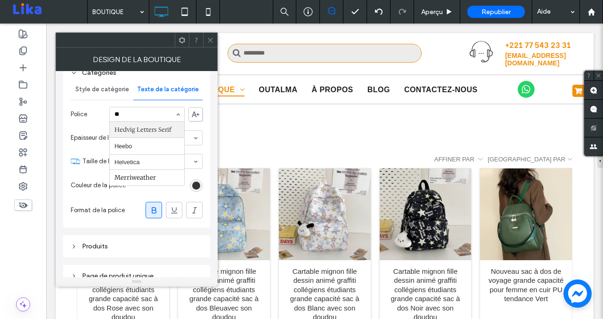
type input "**"
click at [210, 40] on use at bounding box center [210, 40] width 5 height 5
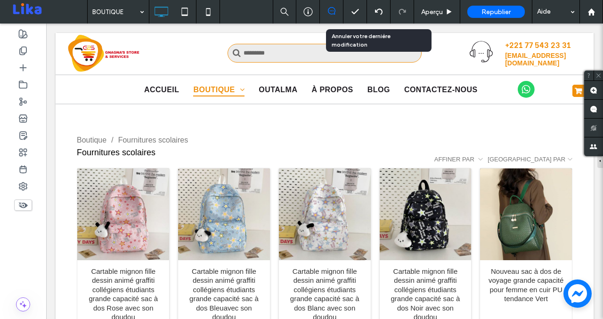
click at [379, 13] on icon at bounding box center [379, 12] width 8 height 8
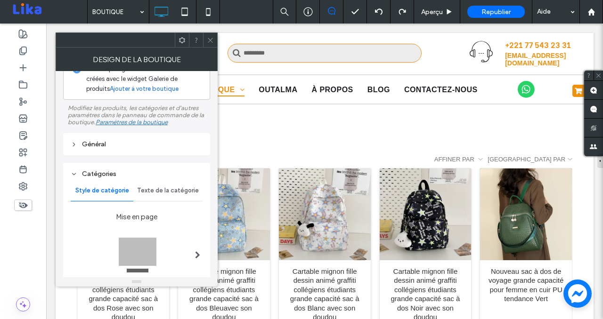
scroll to position [0, 0]
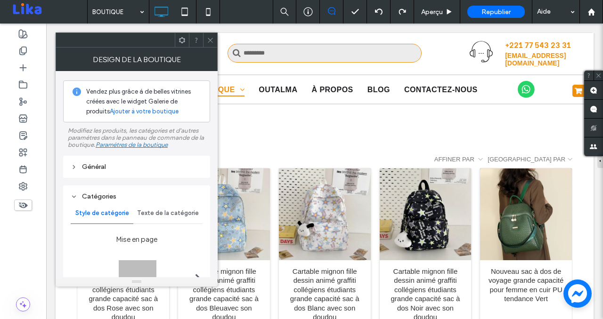
click at [166, 212] on span "Texte de la catégorie" at bounding box center [168, 214] width 62 height 8
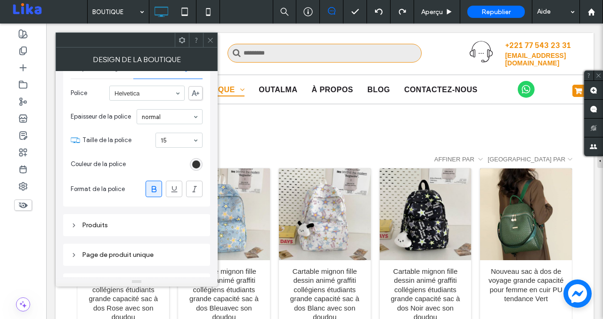
scroll to position [146, 0]
click at [171, 195] on span at bounding box center [174, 189] width 9 height 16
click at [170, 192] on icon at bounding box center [174, 188] width 9 height 9
click at [196, 98] on span at bounding box center [195, 93] width 14 height 14
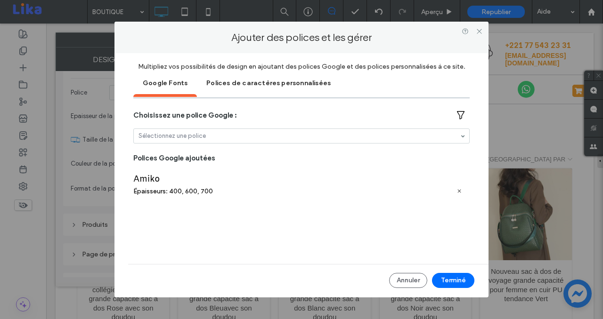
click at [282, 86] on div "Polices de caractères personnalisées" at bounding box center [268, 83] width 143 height 24
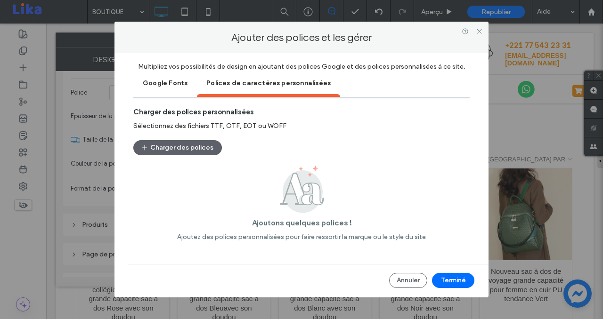
click at [178, 86] on div "Google Fonts" at bounding box center [165, 83] width 64 height 24
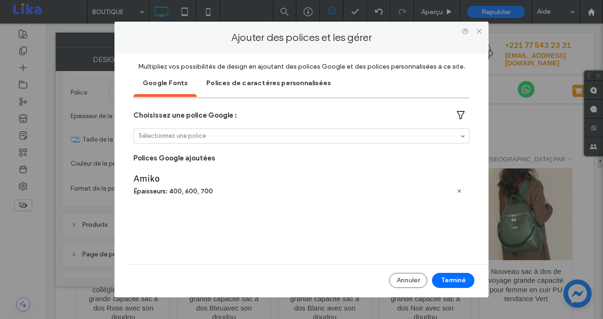
click at [464, 137] on div "Sélectionnez une police" at bounding box center [301, 136] width 336 height 15
click at [479, 29] on icon at bounding box center [479, 31] width 7 height 7
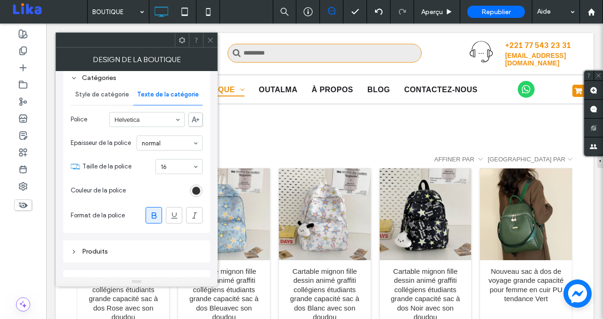
scroll to position [118, 0]
click at [116, 101] on div "Style de catégorie" at bounding box center [102, 95] width 63 height 21
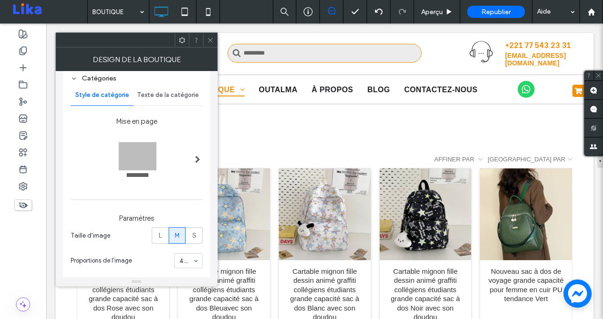
click at [162, 95] on span "Texte de la catégorie" at bounding box center [168, 95] width 62 height 8
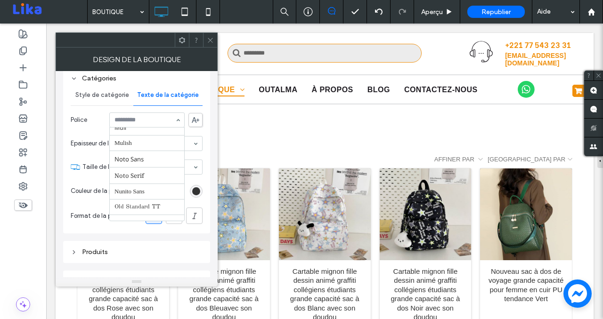
scroll to position [513, 0]
click at [209, 111] on div "Catégories Style de catégorie Texte de la catégorie Police Aboreto Abril [PERSO…" at bounding box center [136, 150] width 147 height 166
click at [193, 193] on div "rgb(51, 51, 51)" at bounding box center [196, 191] width 8 height 8
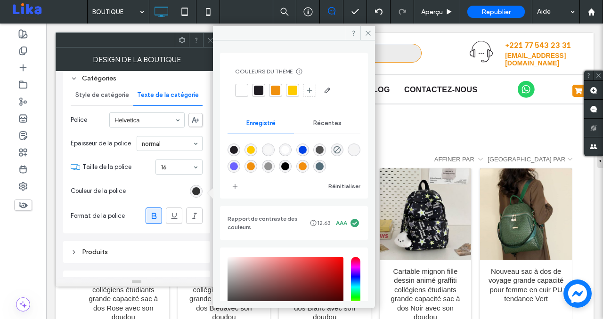
click at [291, 166] on div "rgba(0,0,0,1)" at bounding box center [285, 166] width 13 height 13
type input "*******"
click at [210, 43] on icon at bounding box center [210, 40] width 7 height 7
